Goal: Download file/media

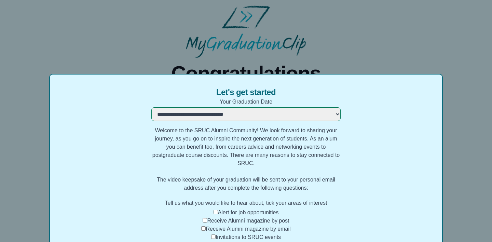
select select "**********"
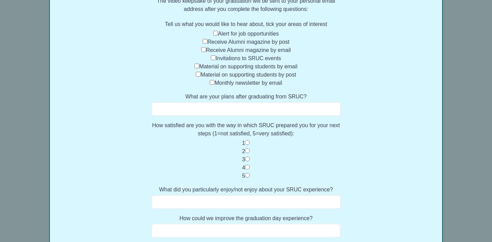
scroll to position [171, 0]
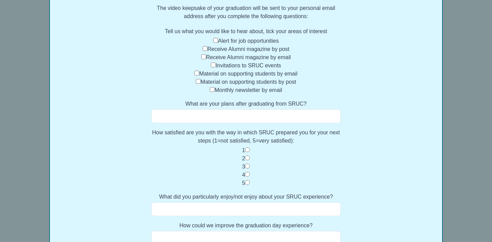
click at [225, 41] on label "Alert for job opportunities" at bounding box center [248, 41] width 61 height 6
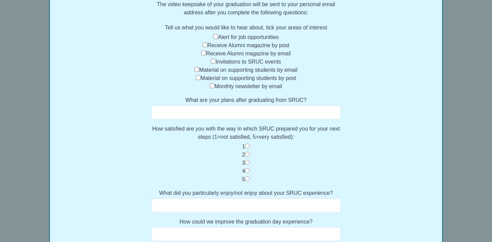
click at [271, 110] on input "What are your plans after graduating from SRUC?" at bounding box center [245, 112] width 189 height 14
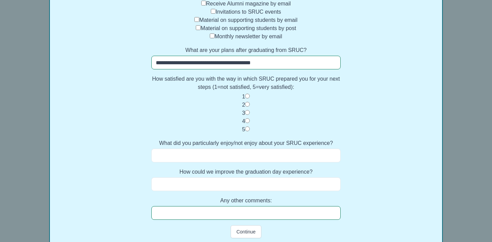
scroll to position [226, 0]
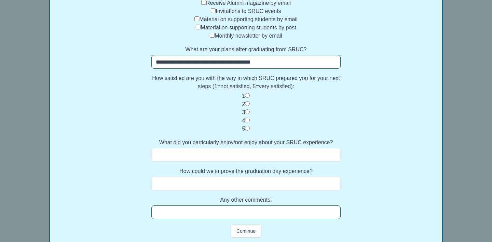
type input "**********"
click at [277, 151] on input "What did you particularly enjoy/not enjoy about your SRUC experience?" at bounding box center [245, 155] width 189 height 14
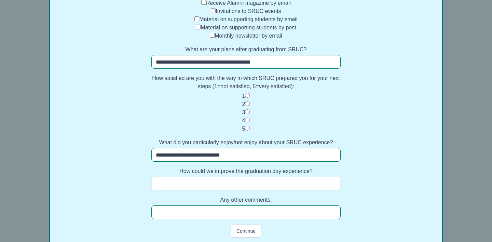
type input "**********"
click at [261, 184] on input "How could we improve the graduation day experience?" at bounding box center [245, 183] width 189 height 14
type input "*"
click at [258, 215] on input "Any other comments:" at bounding box center [245, 212] width 189 height 14
type input "*"
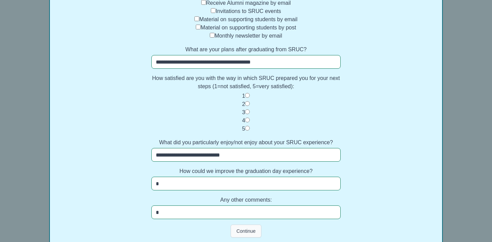
click at [247, 231] on button "Continue" at bounding box center [245, 230] width 31 height 13
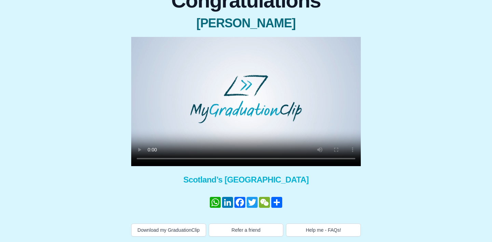
scroll to position [79, 0]
click at [245, 94] on video at bounding box center [245, 101] width 229 height 129
click at [208, 154] on video at bounding box center [245, 101] width 229 height 129
click at [151, 153] on video at bounding box center [245, 101] width 229 height 129
click at [201, 152] on video at bounding box center [245, 101] width 229 height 129
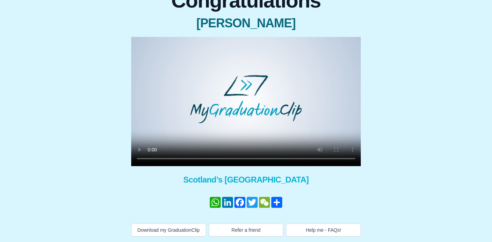
click at [140, 38] on video at bounding box center [245, 101] width 229 height 129
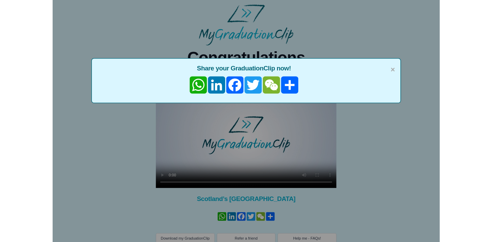
scroll to position [44, 0]
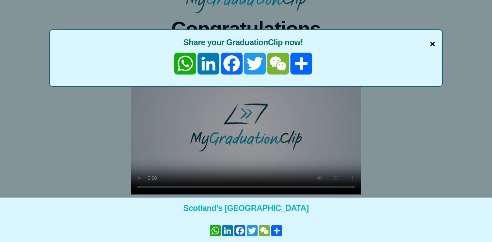
click at [432, 43] on span "×" at bounding box center [431, 44] width 5 height 14
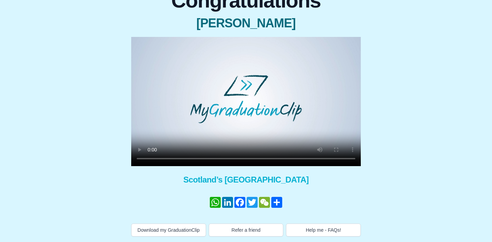
scroll to position [80, 0]
click at [176, 224] on button "Download my GraduationClip" at bounding box center [168, 229] width 75 height 13
